Goal: Find specific page/section: Find specific page/section

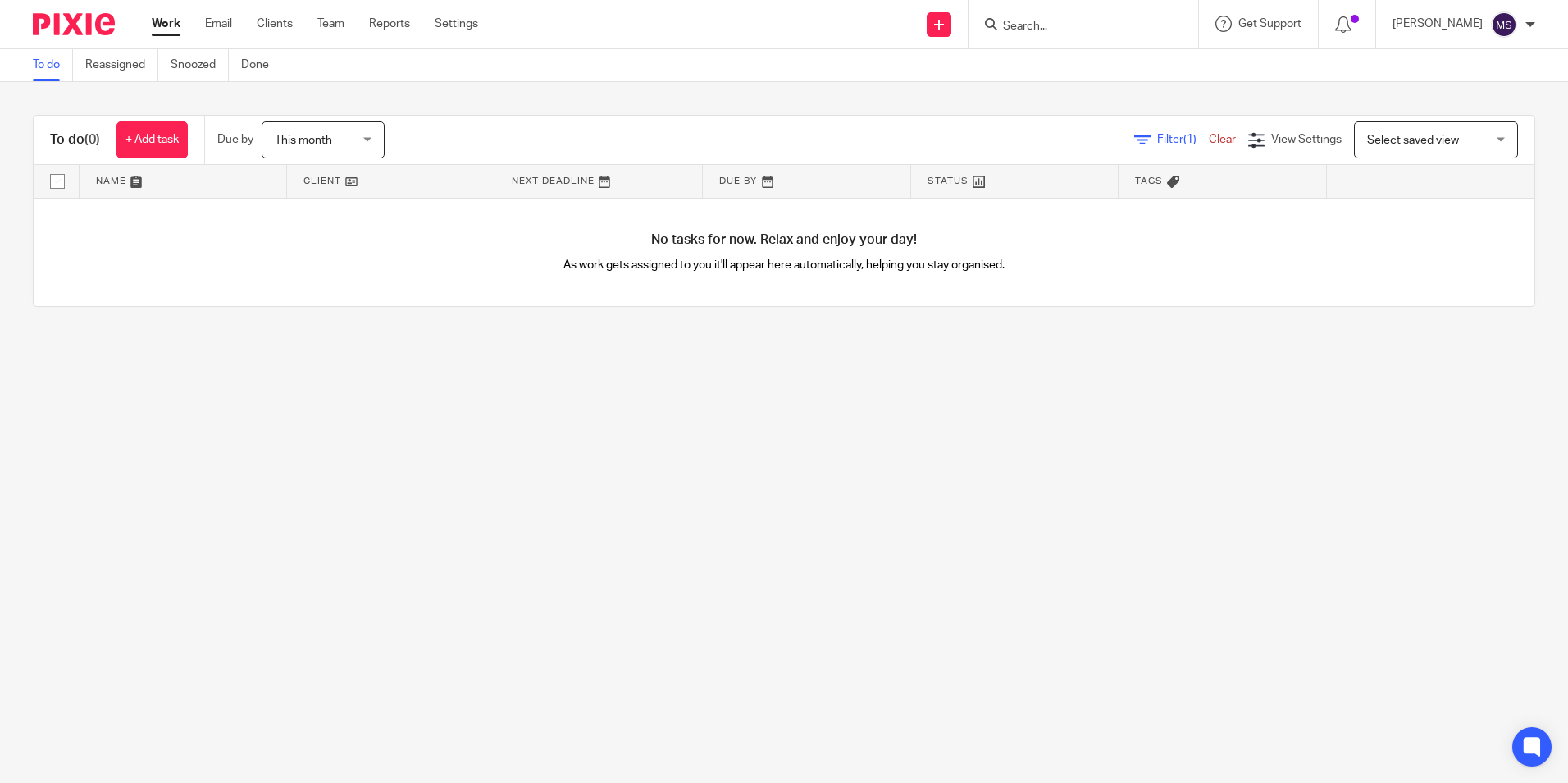
click at [1039, 25] on input "Search" at bounding box center [1075, 27] width 148 height 15
type input "landsell"
click at [1081, 65] on link at bounding box center [1168, 64] width 342 height 25
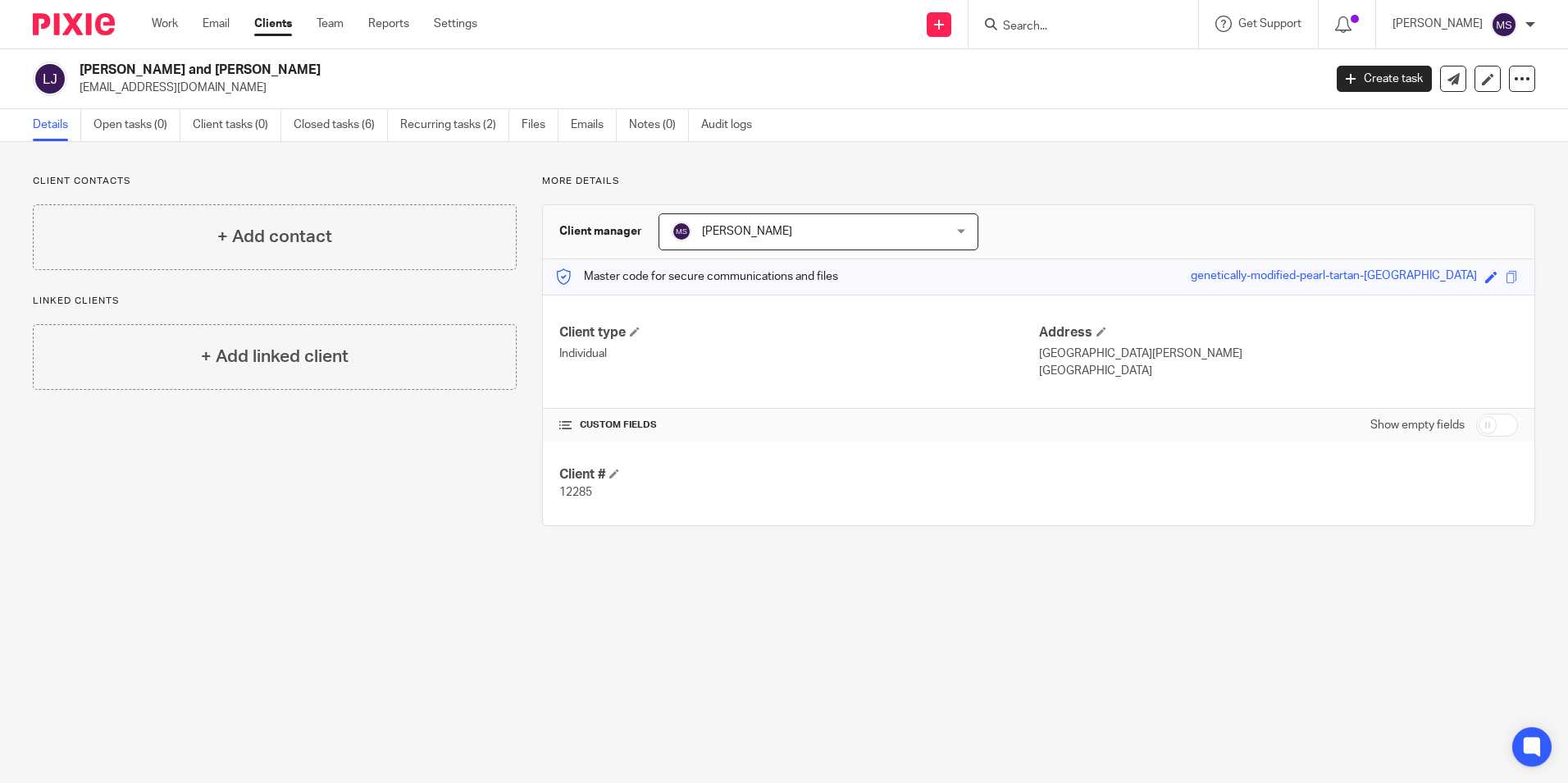
click at [1030, 28] on input "Search" at bounding box center [1075, 27] width 148 height 15
type input "[PERSON_NAME], cas"
click at [1084, 67] on link at bounding box center [1099, 64] width 204 height 25
